Goal: Task Accomplishment & Management: Use online tool/utility

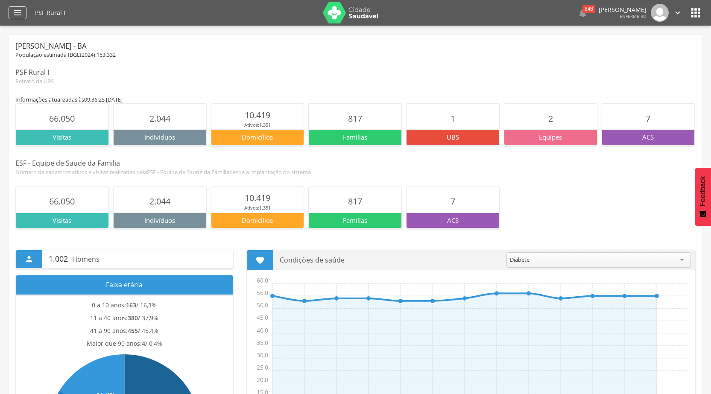
click at [21, 12] on icon "" at bounding box center [17, 13] width 10 height 10
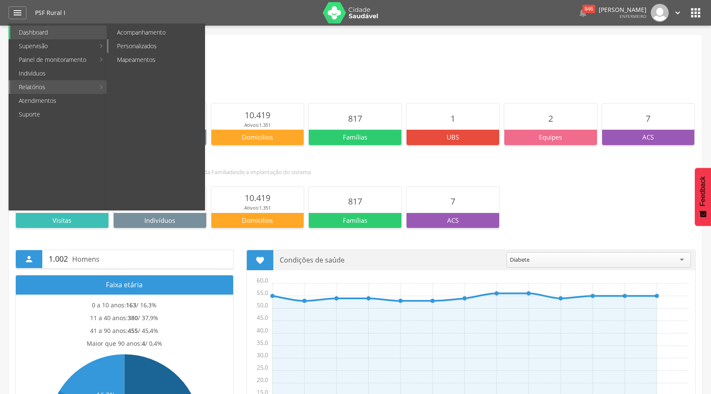
click at [148, 43] on link "Personalizados" at bounding box center [156, 46] width 96 height 14
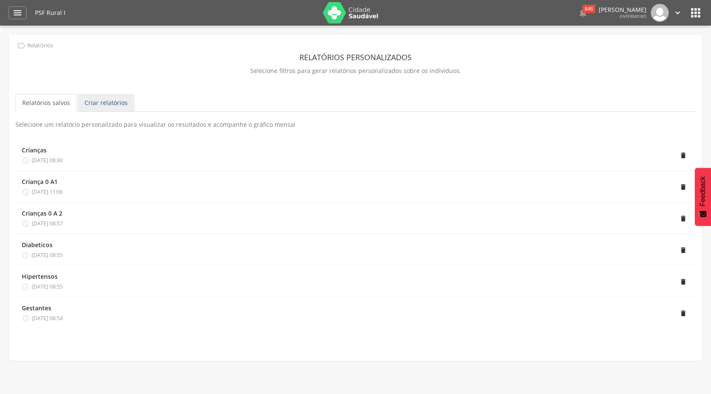
click at [104, 102] on link "Criar relatórios" at bounding box center [106, 103] width 57 height 18
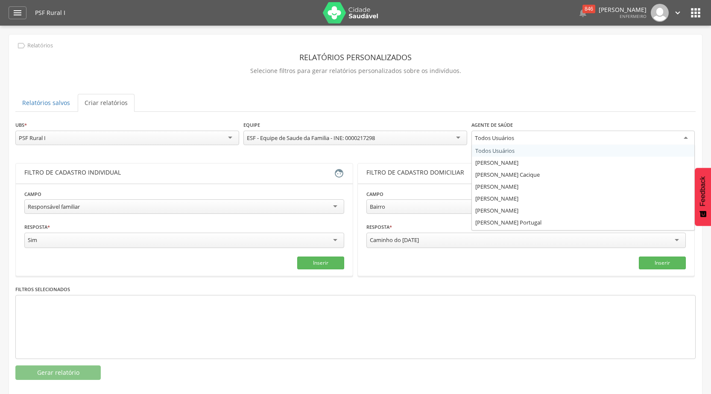
click at [686, 134] on div "Todos Usuários" at bounding box center [583, 138] width 224 height 15
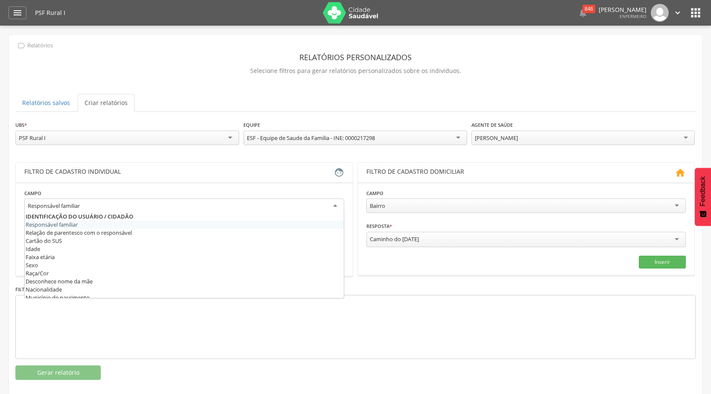
click at [337, 203] on div "Responsável familiar" at bounding box center [184, 206] width 320 height 15
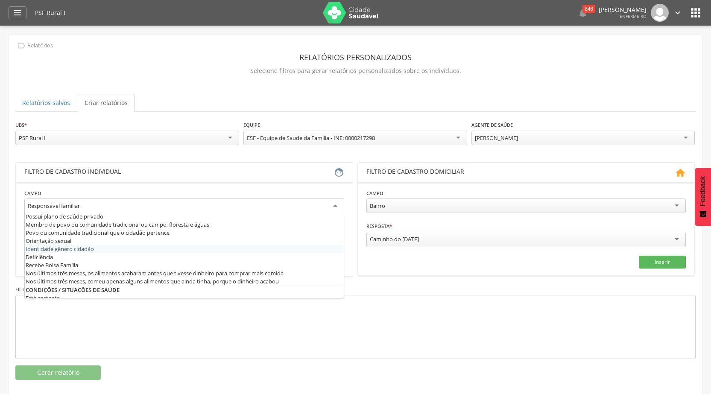
scroll to position [256, 0]
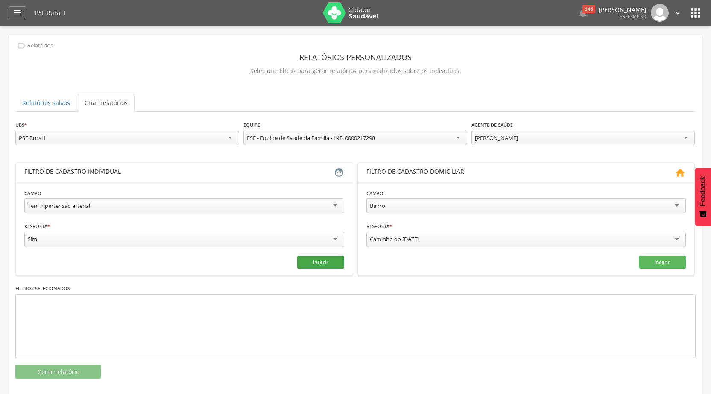
click at [315, 260] on button "Inserir" at bounding box center [320, 262] width 47 height 13
click at [55, 371] on button "Gerar relatório" at bounding box center [57, 372] width 85 height 15
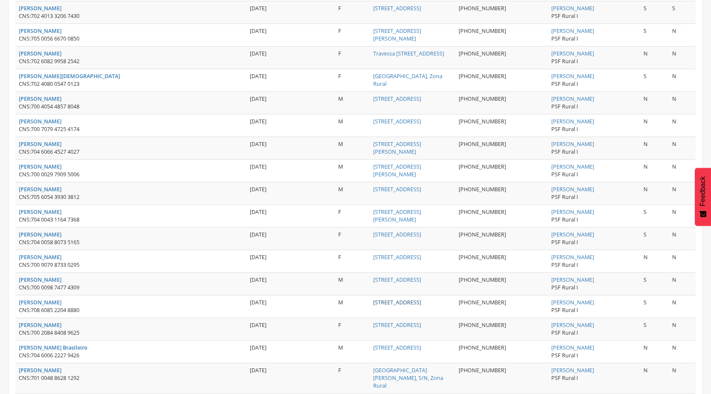
scroll to position [1072, 0]
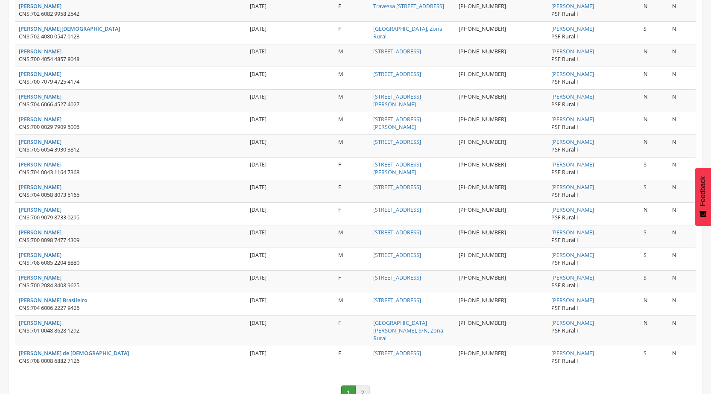
click at [366, 386] on link "2" at bounding box center [362, 393] width 15 height 15
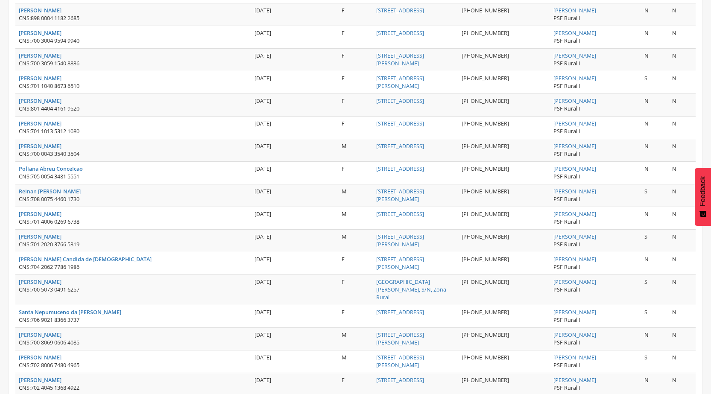
scroll to position [575, 0]
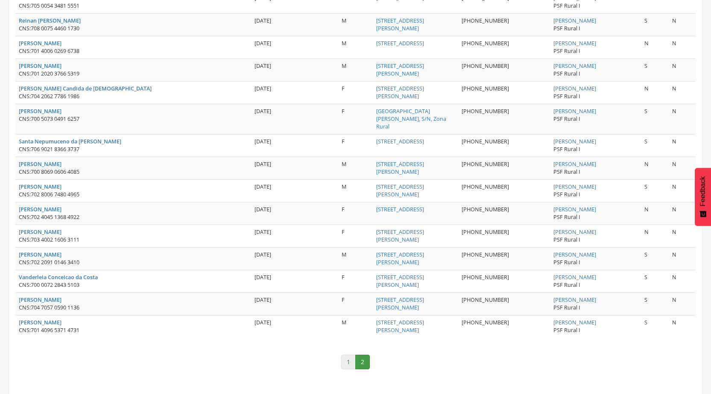
click at [347, 355] on link "1" at bounding box center [348, 362] width 15 height 15
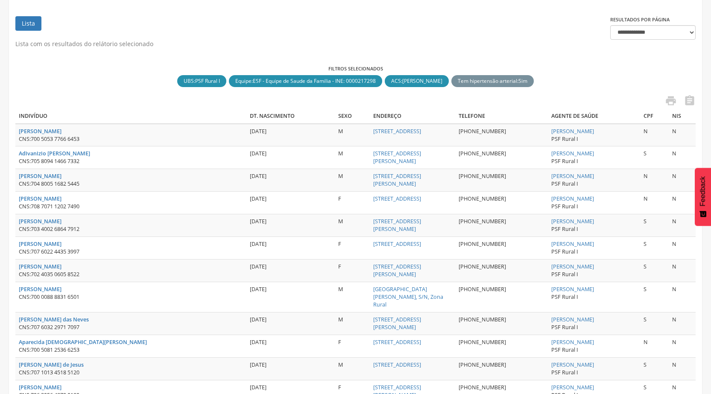
scroll to position [62, 0]
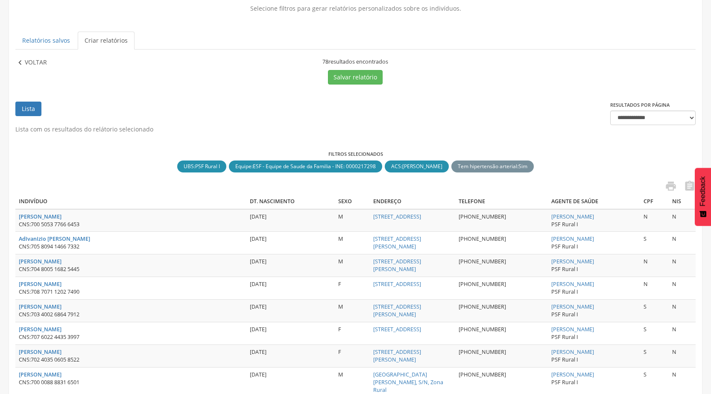
click at [34, 60] on p "Voltar" at bounding box center [36, 62] width 22 height 9
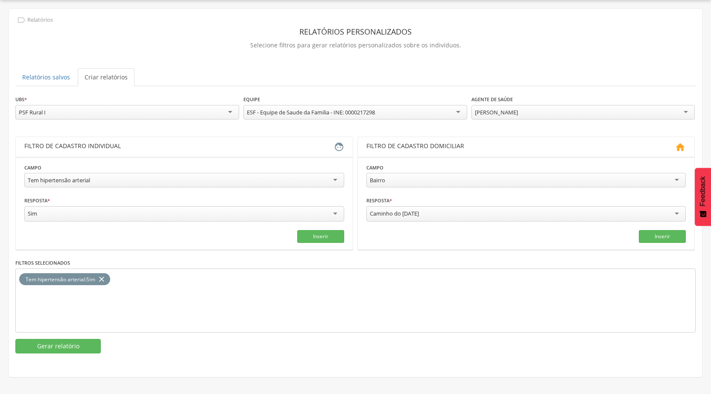
scroll to position [26, 0]
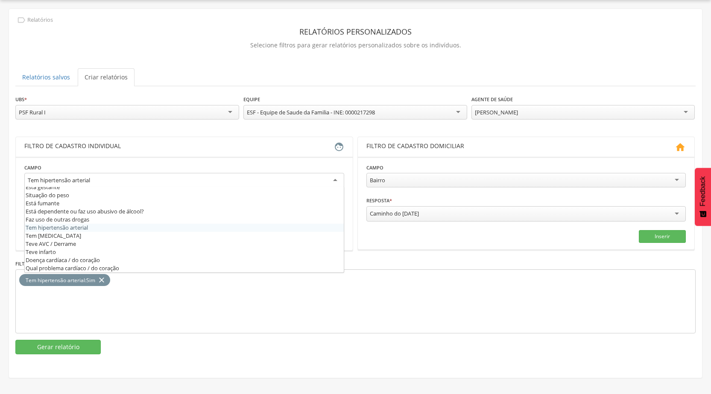
click at [337, 178] on div "Tem hipertensão arterial" at bounding box center [184, 180] width 320 height 15
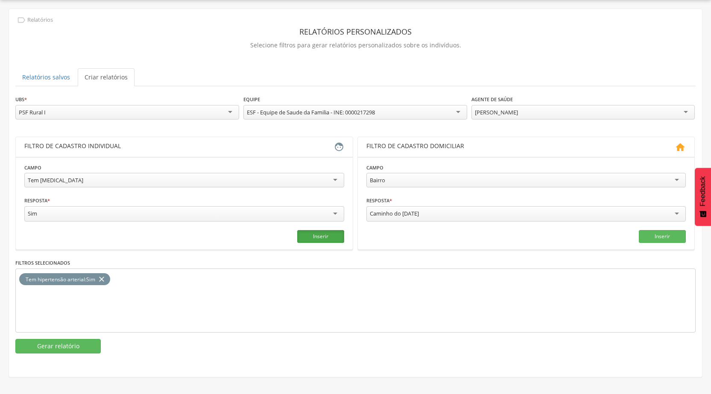
click at [310, 234] on button "Inserir" at bounding box center [320, 236] width 47 height 13
click at [101, 278] on icon "close" at bounding box center [101, 279] width 9 height 12
click at [85, 341] on button "Gerar relatório" at bounding box center [57, 346] width 85 height 15
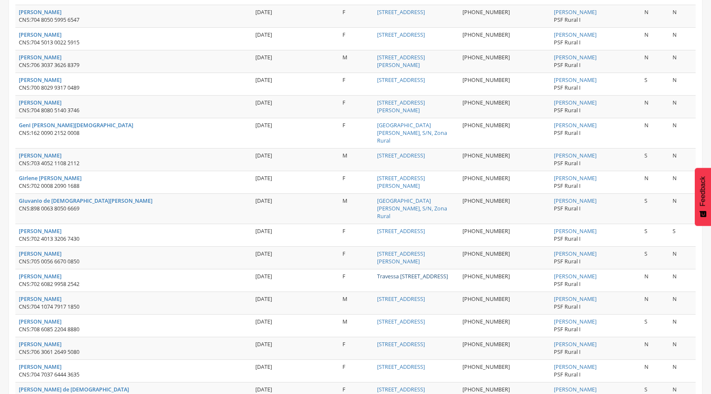
scroll to position [367, 0]
